Goal: Information Seeking & Learning: Learn about a topic

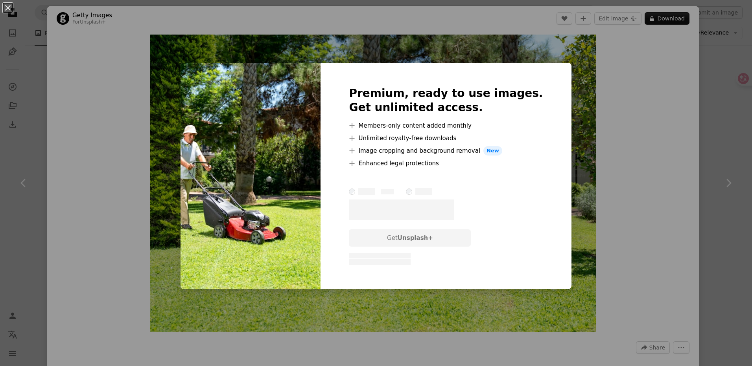
scroll to position [3698, 0]
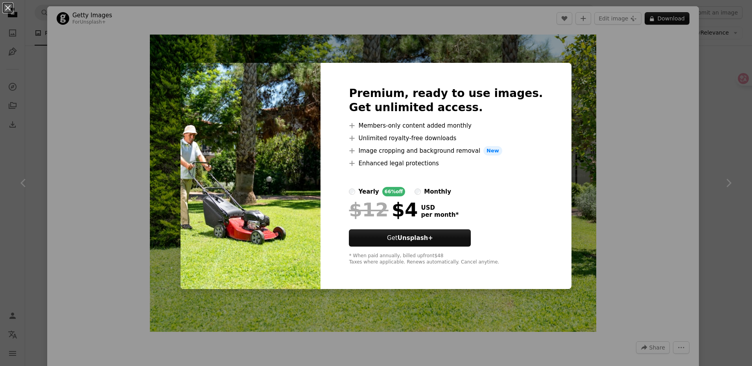
click at [568, 65] on div "An X shape Premium, ready to use images. Get unlimited access. A plus sign Memb…" at bounding box center [376, 183] width 752 height 366
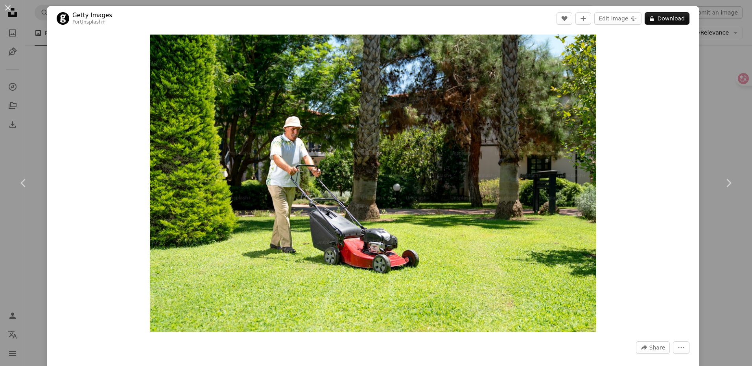
click at [391, 188] on img "Zoom in on this image" at bounding box center [373, 184] width 446 height 298
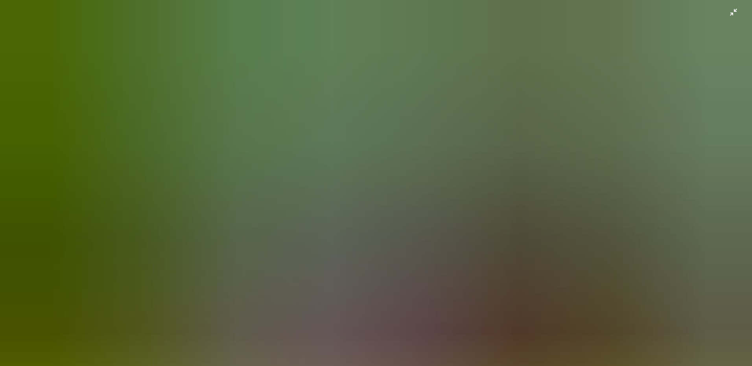
scroll to position [64, 0]
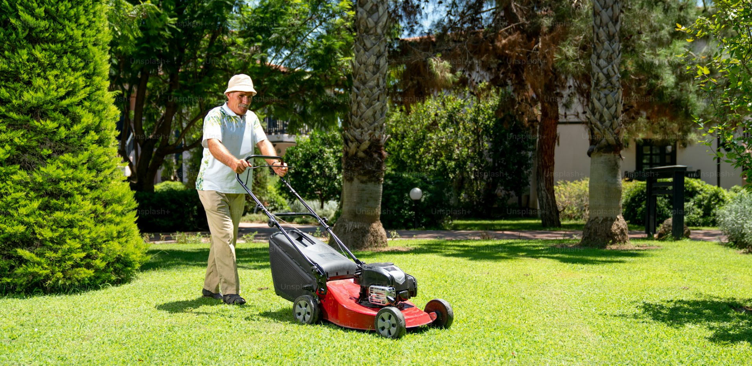
click at [394, 182] on img "Zoom out on this image" at bounding box center [376, 187] width 753 height 502
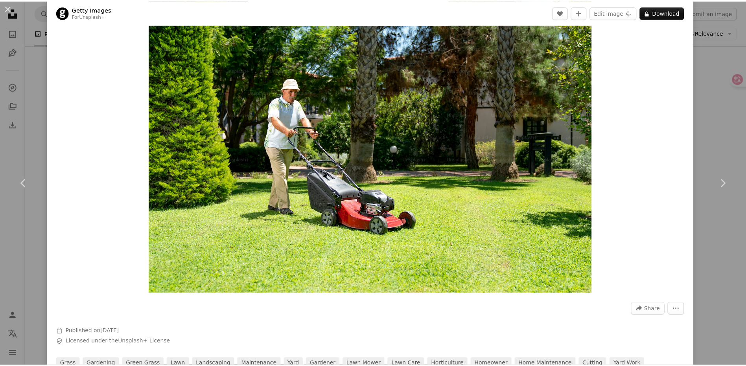
scroll to position [0, 0]
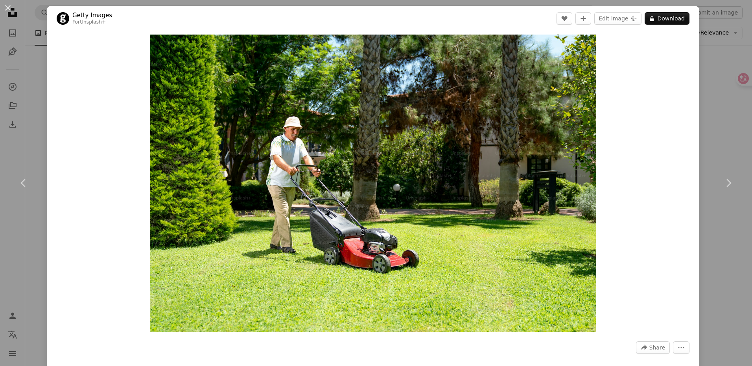
click at [723, 76] on div "An X shape Chevron left Chevron right Getty Images For Unsplash+ A heart A plus…" at bounding box center [376, 183] width 752 height 366
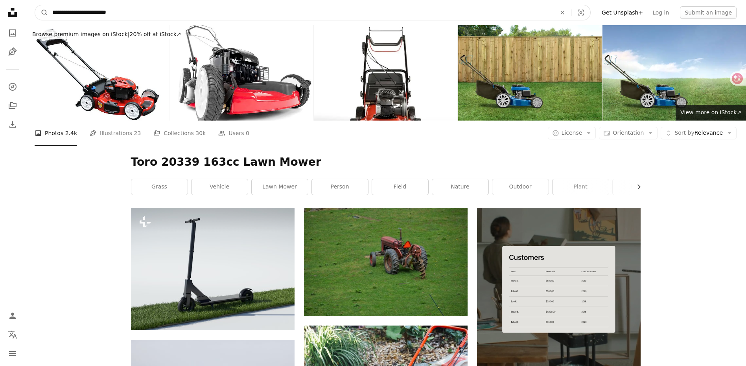
drag, startPoint x: 142, startPoint y: 14, endPoint x: 100, endPoint y: 12, distance: 41.7
click at [100, 12] on input "**********" at bounding box center [300, 12] width 505 height 15
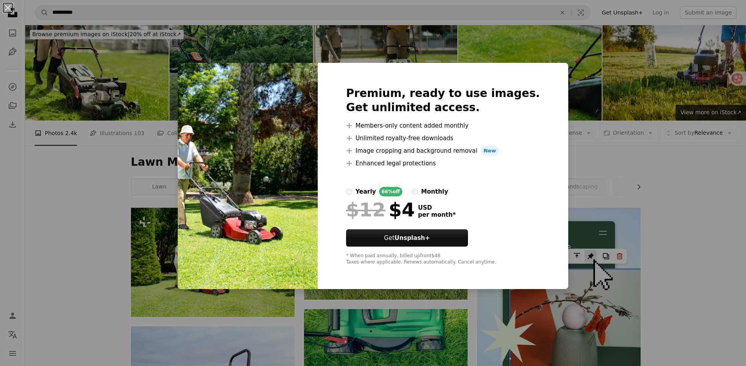
scroll to position [79, 0]
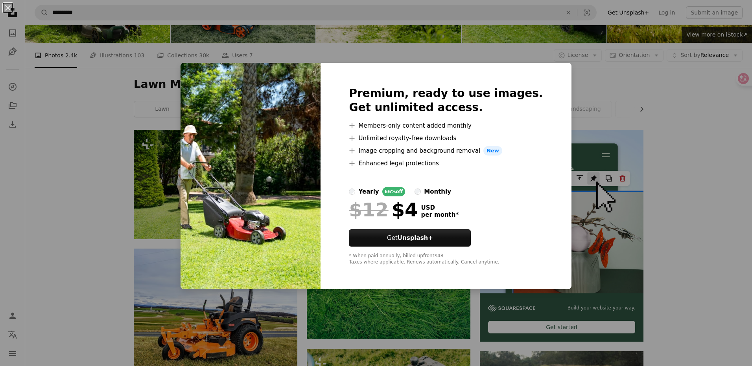
click at [590, 116] on div "An X shape Premium, ready to use images. Get unlimited access. A plus sign Memb…" at bounding box center [376, 183] width 752 height 366
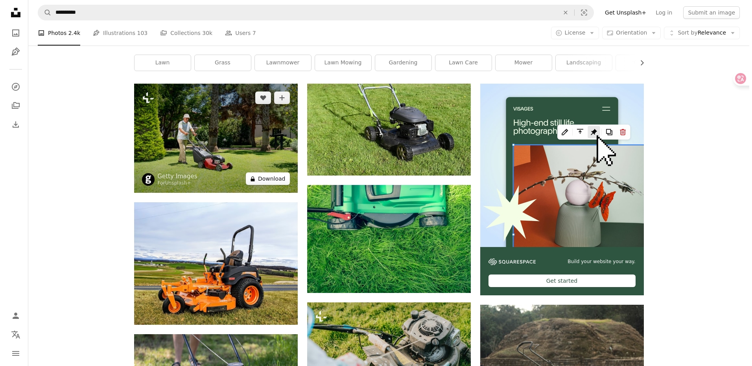
scroll to position [79, 0]
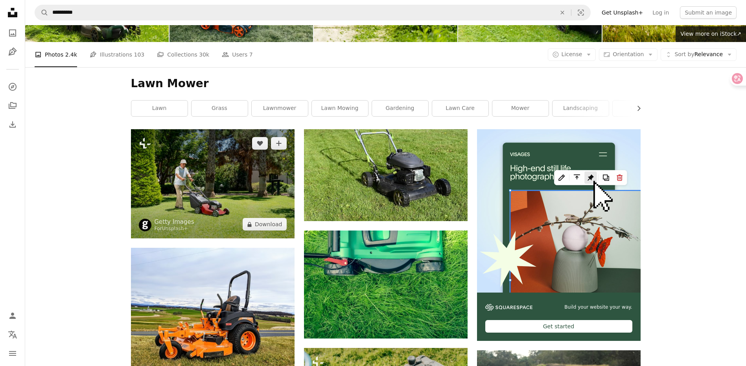
click at [196, 174] on img at bounding box center [213, 183] width 164 height 109
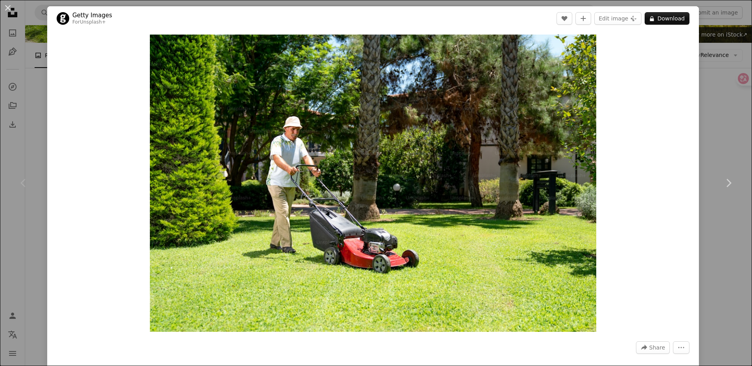
click at [103, 23] on link "Unsplash+" at bounding box center [93, 22] width 26 height 6
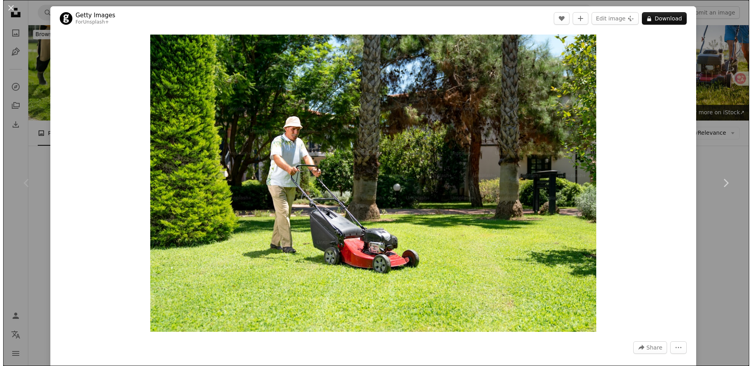
scroll to position [79, 0]
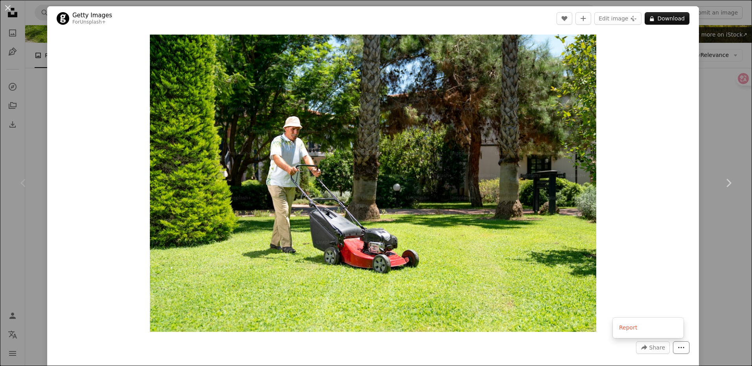
click at [678, 346] on icon "More Actions" at bounding box center [681, 347] width 7 height 7
click at [446, 233] on dialog "An X shape Chevron left Chevron right Getty Images For Unsplash+ A heart A plus…" at bounding box center [376, 183] width 752 height 366
click at [372, 208] on img "Zoom in on this image" at bounding box center [373, 184] width 446 height 298
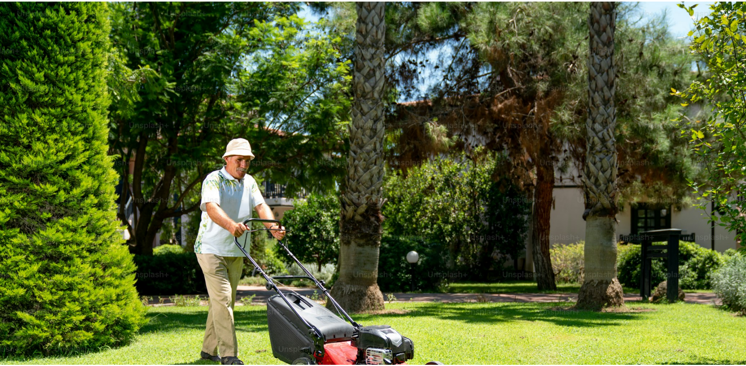
scroll to position [64, 0]
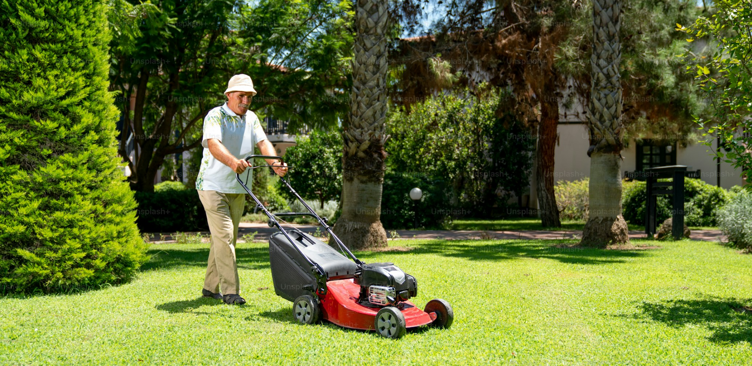
click at [372, 205] on img "Zoom out on this image" at bounding box center [376, 187] width 753 height 502
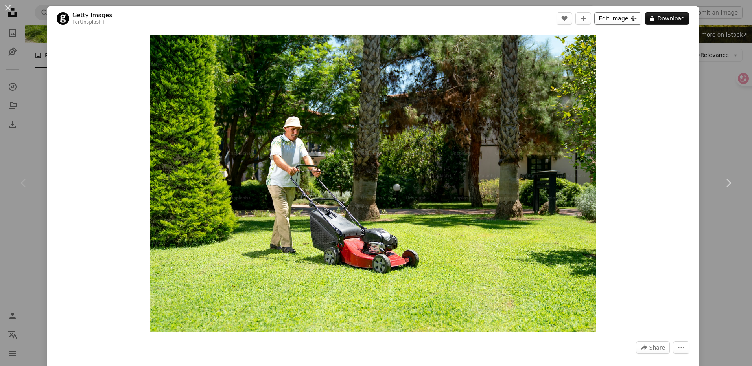
click at [606, 20] on button "Edit image Plus sign for Unsplash+" at bounding box center [617, 18] width 47 height 13
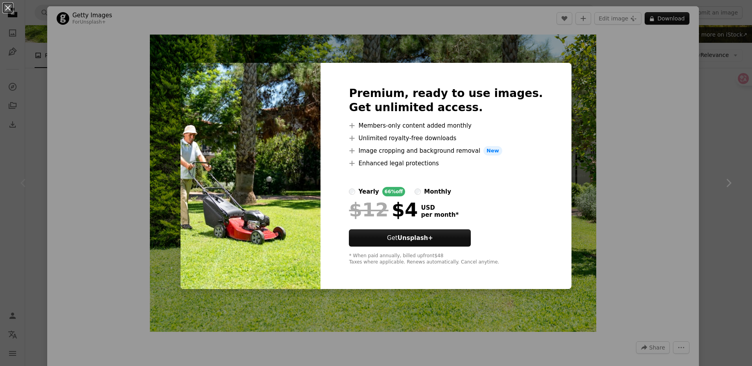
drag, startPoint x: 567, startPoint y: 69, endPoint x: 575, endPoint y: 53, distance: 18.6
click at [567, 69] on div "An X shape Premium, ready to use images. Get unlimited access. A plus sign Memb…" at bounding box center [376, 183] width 752 height 366
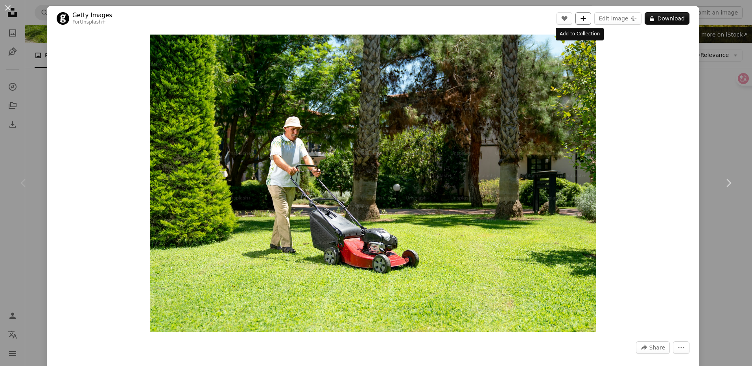
click at [581, 13] on button "A plus sign" at bounding box center [583, 18] width 16 height 13
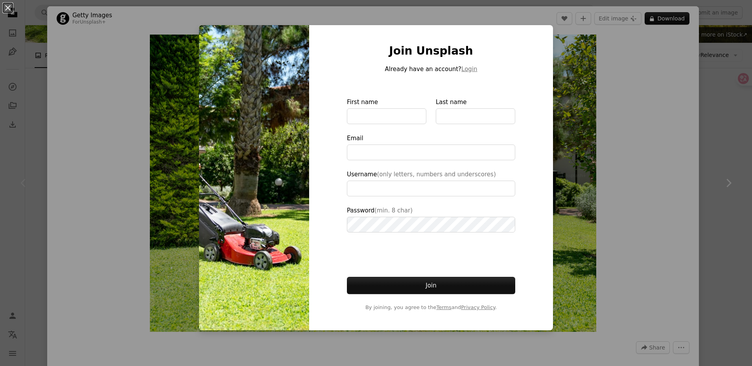
click at [626, 89] on div "An X shape Join Unsplash Already have an account? Login First name Last name Em…" at bounding box center [376, 183] width 752 height 366
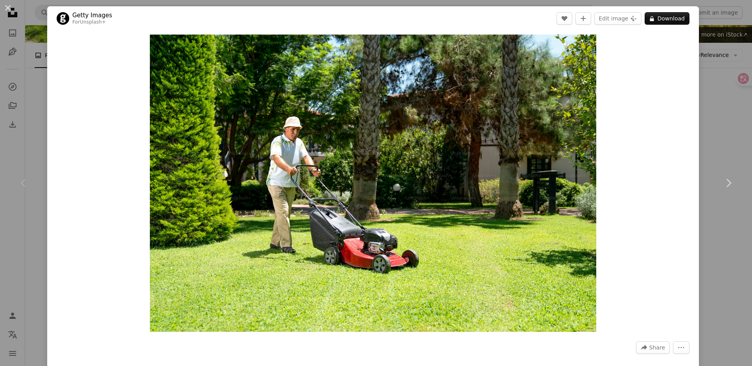
click at [701, 79] on div "An X shape Chevron left Chevron right Getty Images For Unsplash+ A heart A plus…" at bounding box center [376, 183] width 752 height 366
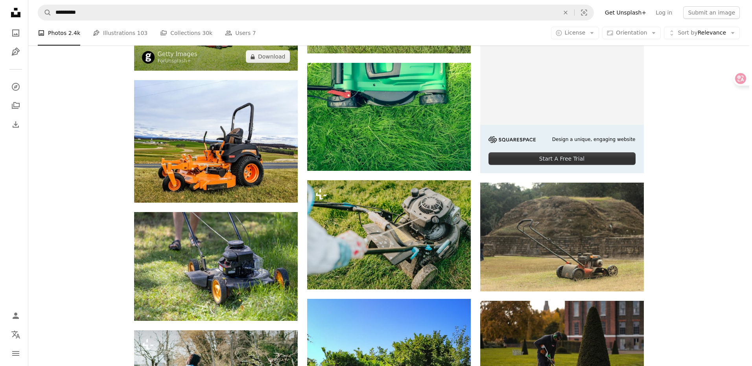
scroll to position [157, 0]
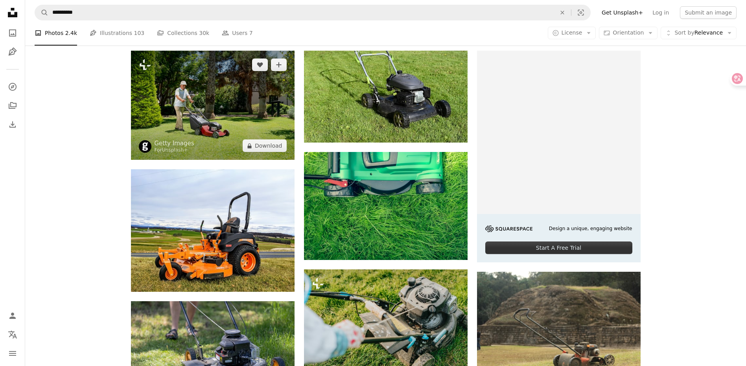
click at [221, 105] on img at bounding box center [213, 105] width 164 height 109
